Goal: Find specific page/section: Find specific page/section

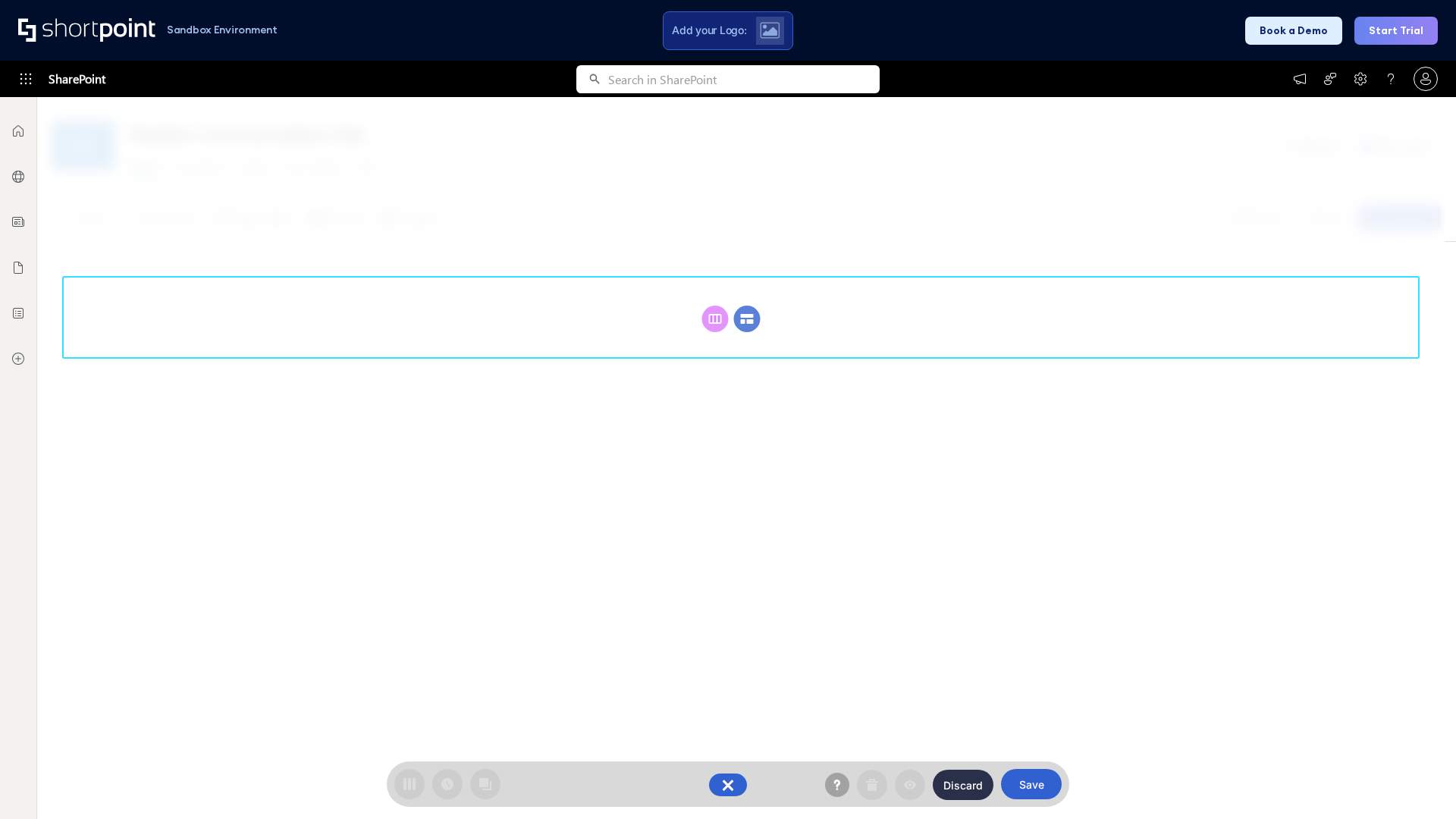
click at [747, 319] on circle at bounding box center [747, 319] width 27 height 27
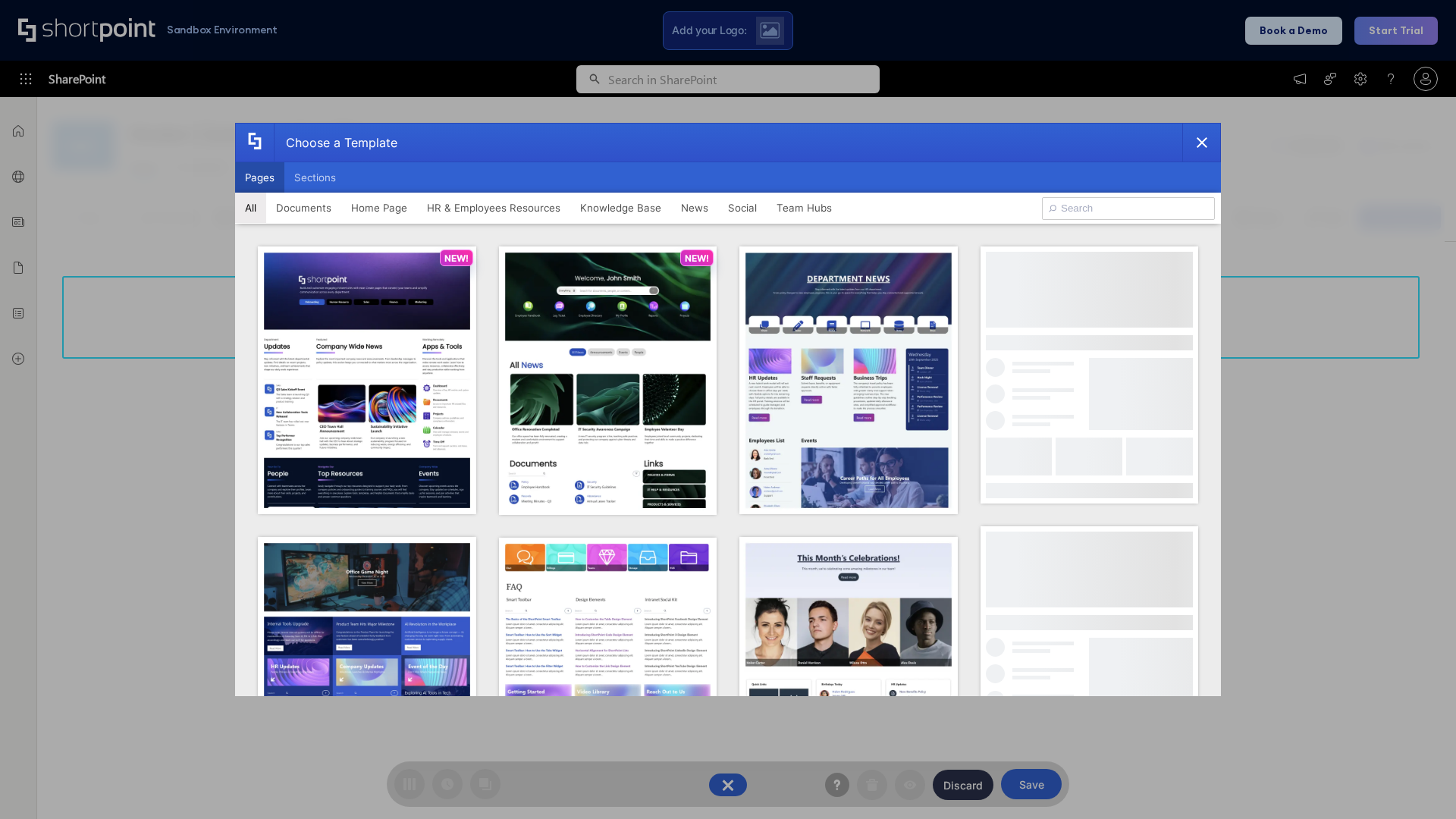
click at [259, 178] on button "Pages" at bounding box center [259, 178] width 49 height 30
type input "Knowledge Portal 5"
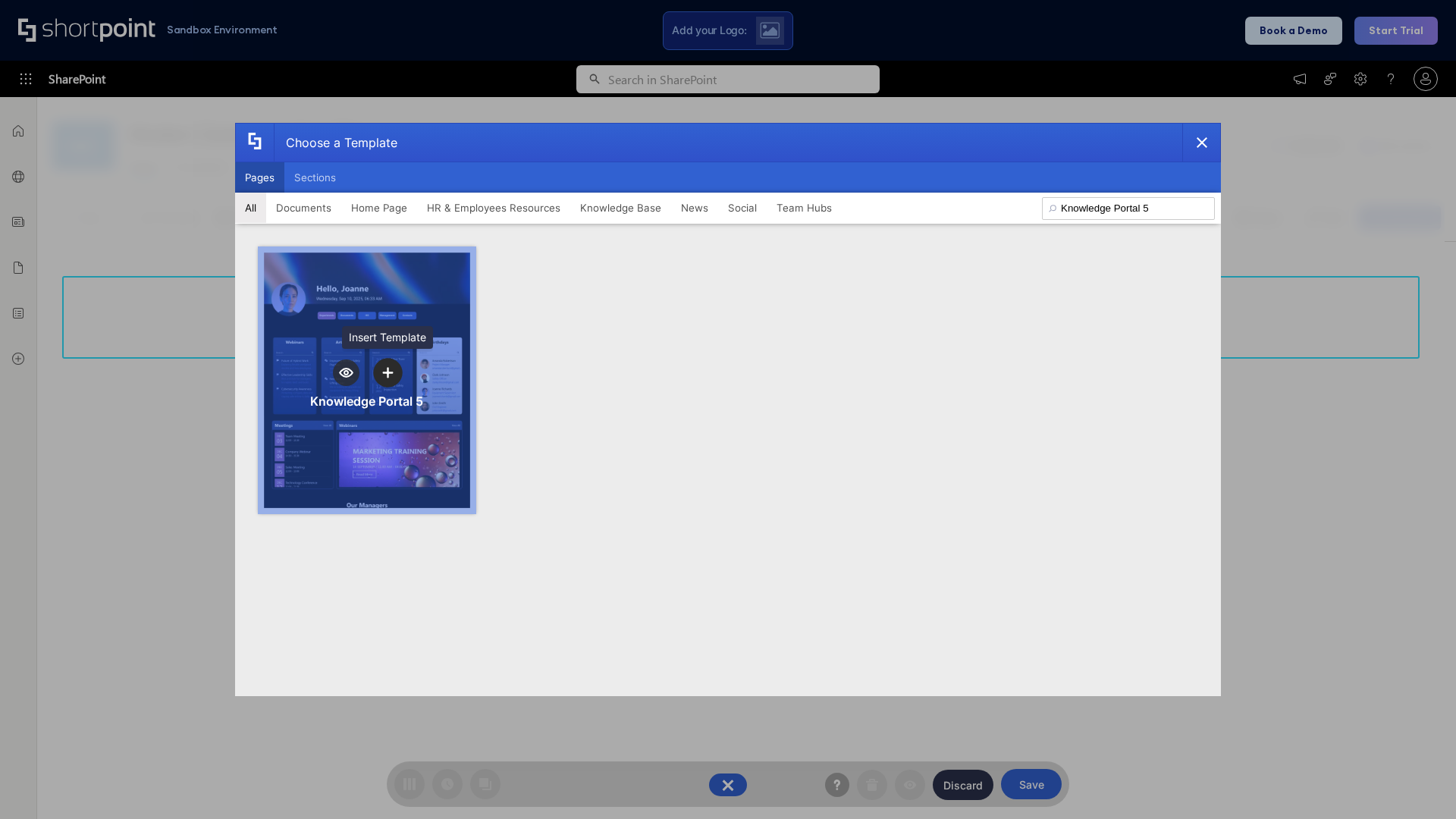
click at [387, 372] on icon "template selector" at bounding box center [387, 372] width 11 height 11
